Goal: Transaction & Acquisition: Purchase product/service

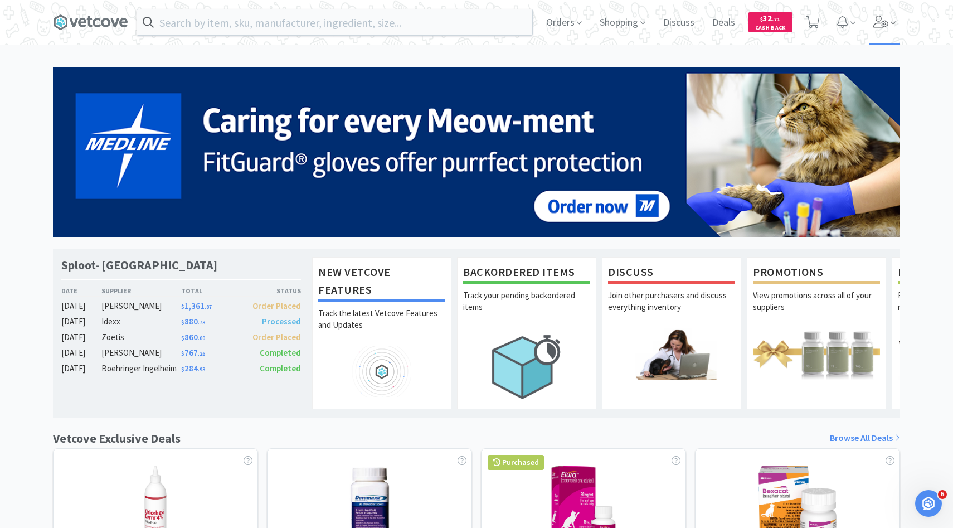
click at [895, 28] on span at bounding box center [893, 23] width 5 height 13
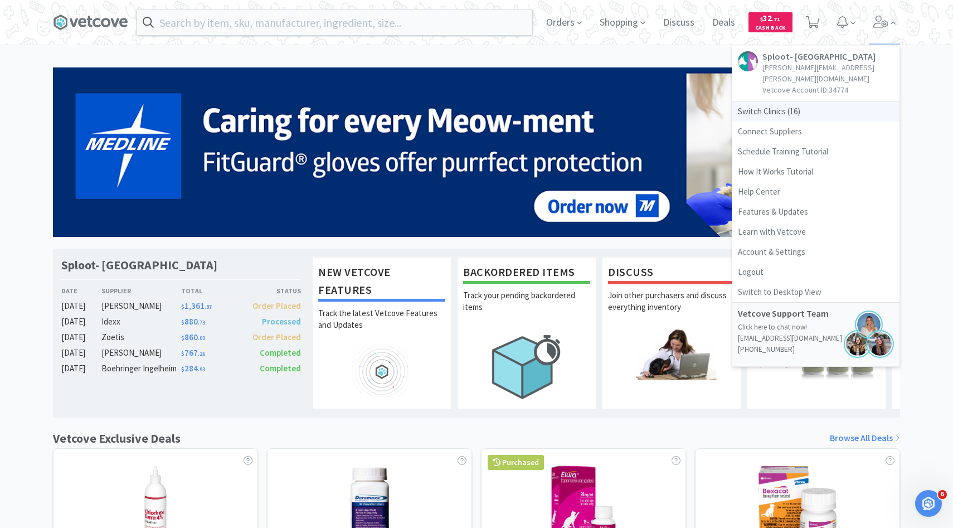
click at [779, 102] on span "Switch Clinics ( 16 )" at bounding box center [816, 111] width 167 height 20
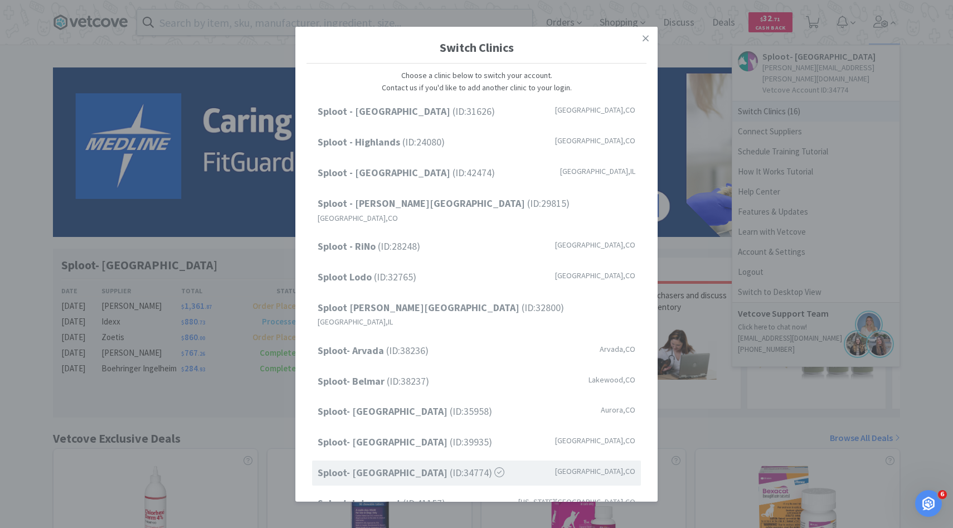
scroll to position [92, 0]
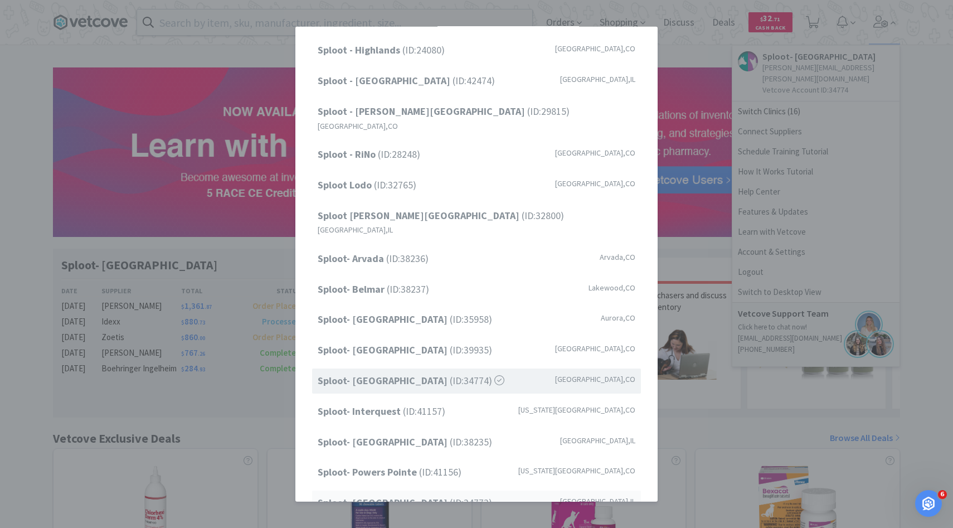
click at [411, 496] on strong "Sploot- [GEOGRAPHIC_DATA]" at bounding box center [384, 502] width 132 height 13
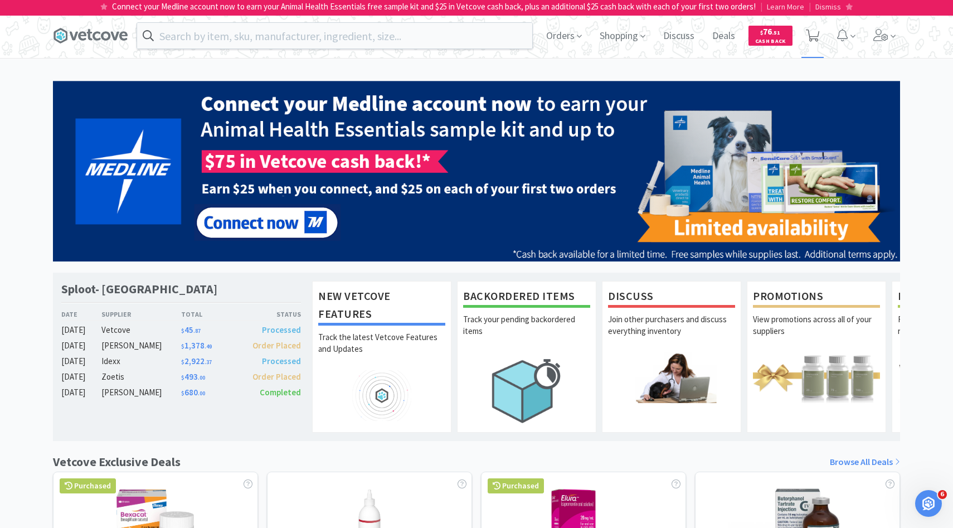
click at [818, 32] on icon at bounding box center [813, 36] width 14 height 12
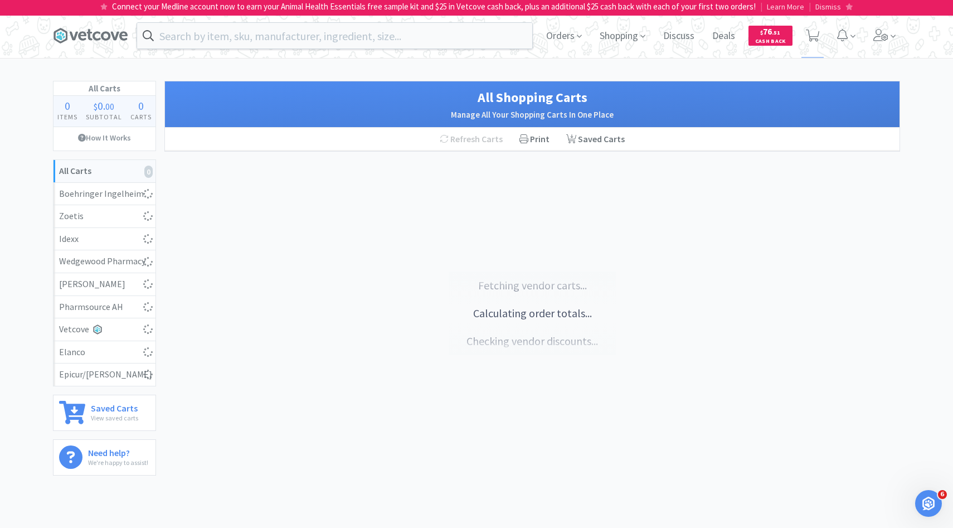
select select "1"
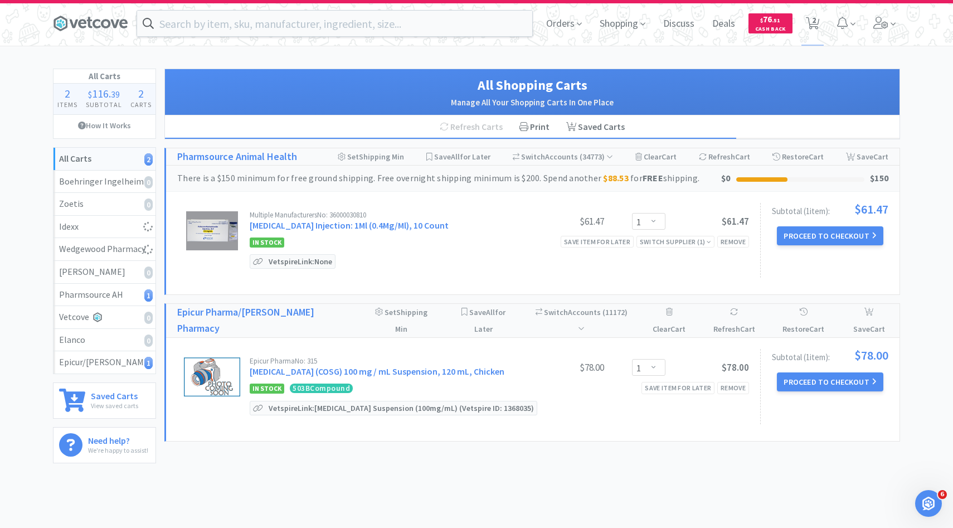
scroll to position [13, 0]
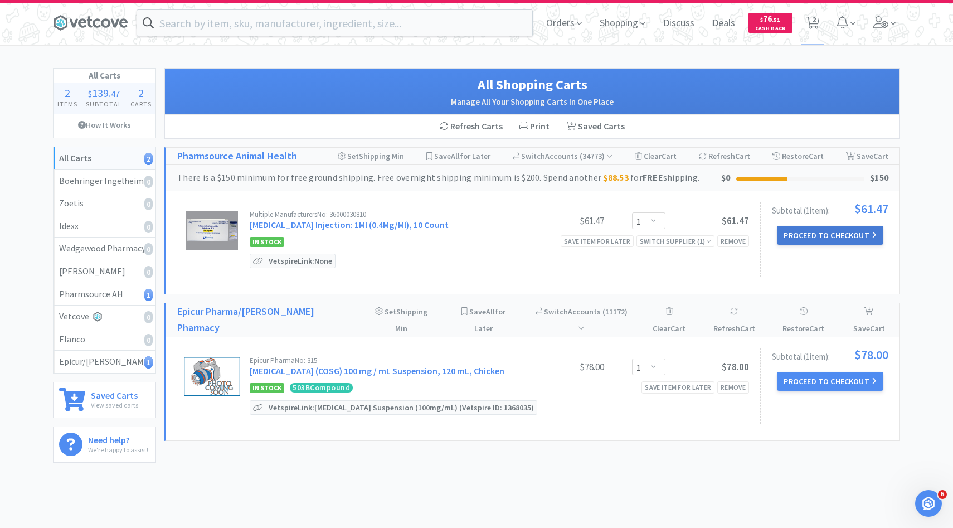
click at [795, 238] on button "Proceed to Checkout" at bounding box center [830, 235] width 106 height 19
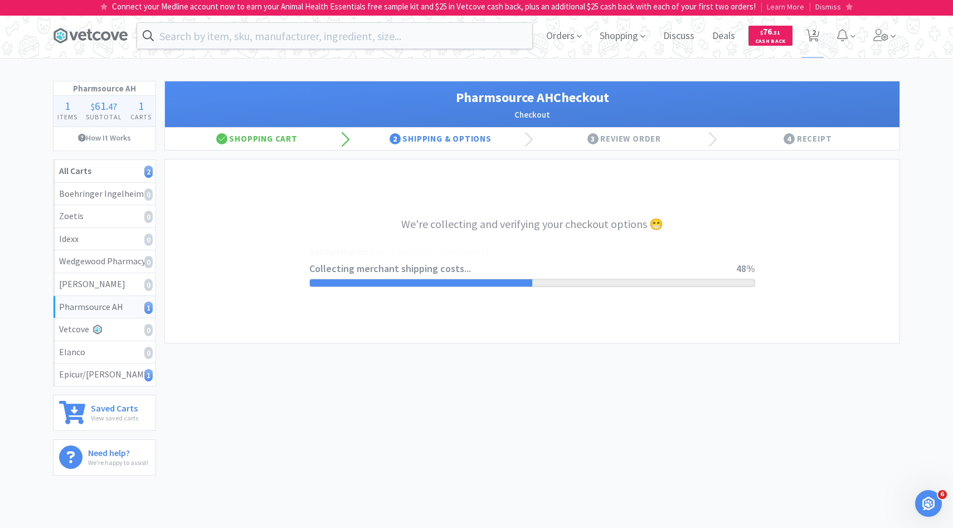
select select "1001"
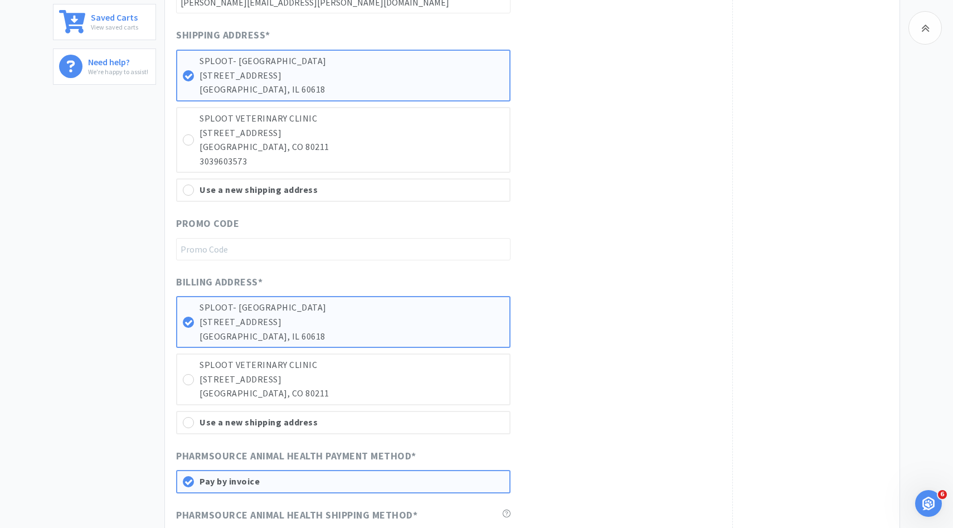
scroll to position [613, 0]
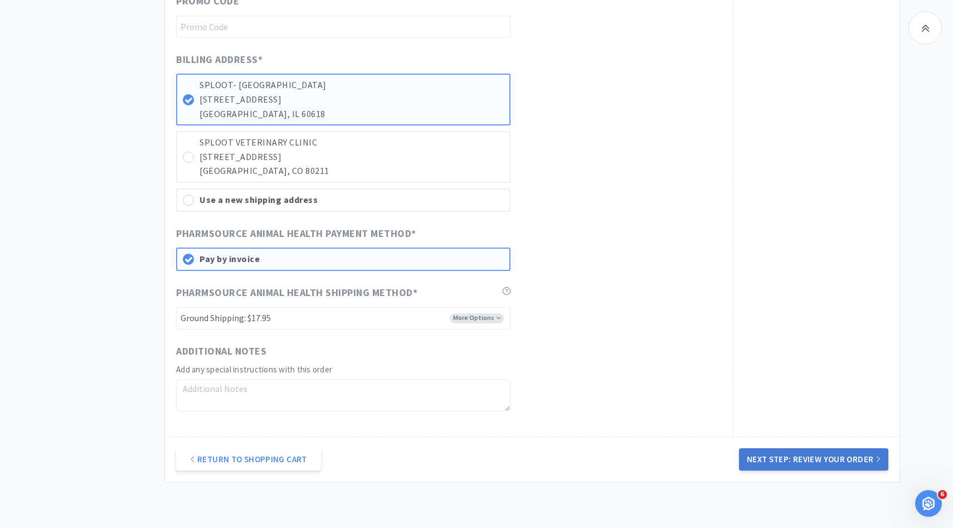
click at [785, 457] on button "Next Step: Review Your Order" at bounding box center [813, 459] width 149 height 22
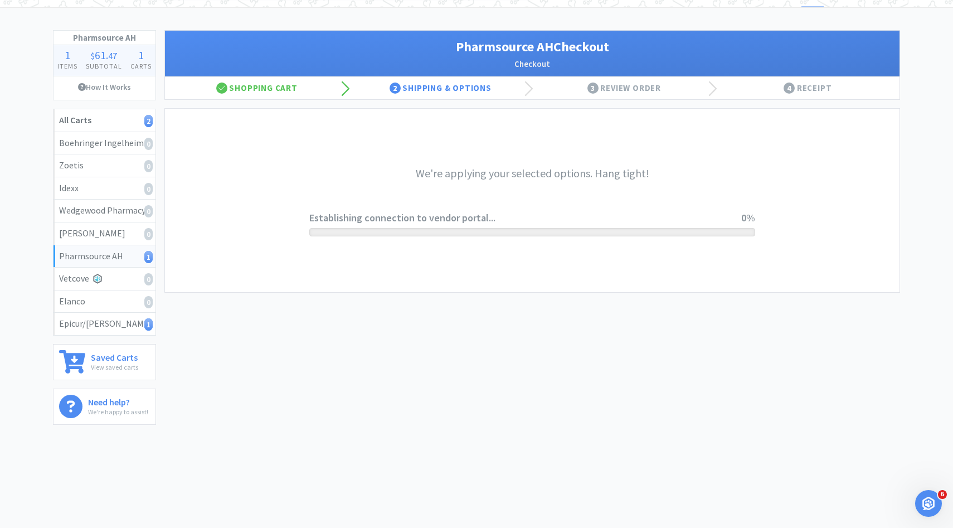
scroll to position [0, 0]
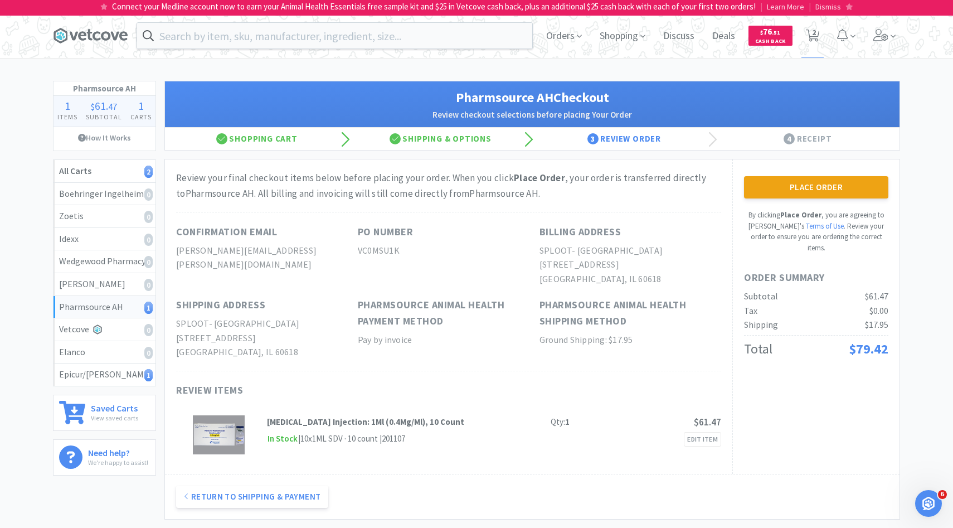
click at [776, 202] on div "Place Order By clicking Place Order , you are agreeing to Vetcove's Terms of Us…" at bounding box center [816, 214] width 144 height 77
click at [778, 197] on button "Place Order" at bounding box center [816, 187] width 144 height 22
